Goal: Entertainment & Leisure: Consume media (video, audio)

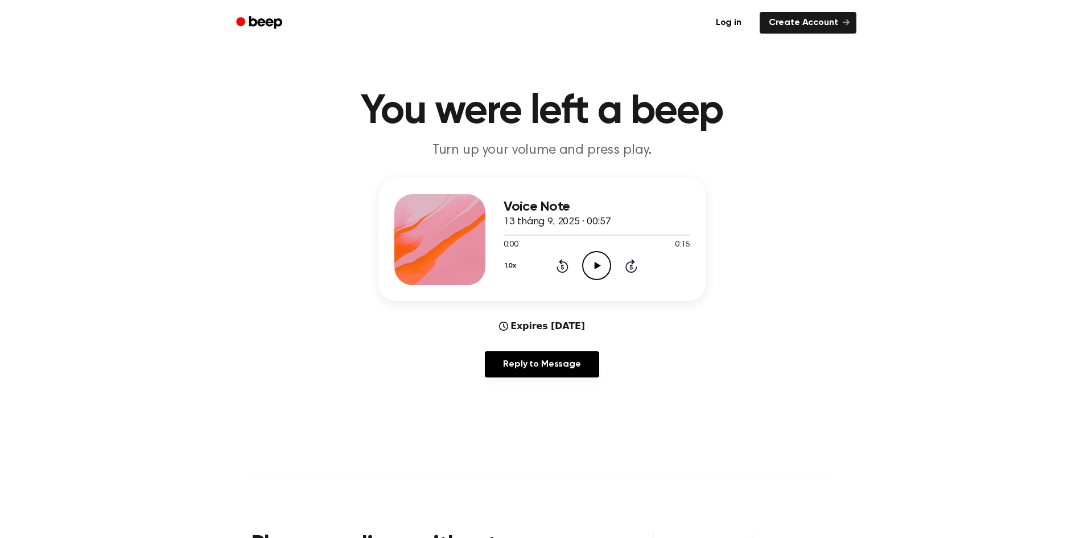
click at [592, 265] on icon "Play Audio" at bounding box center [596, 265] width 29 height 29
click at [593, 261] on icon "Play Audio" at bounding box center [596, 265] width 29 height 29
click at [598, 266] on icon at bounding box center [597, 265] width 6 height 7
